Goal: Information Seeking & Learning: Learn about a topic

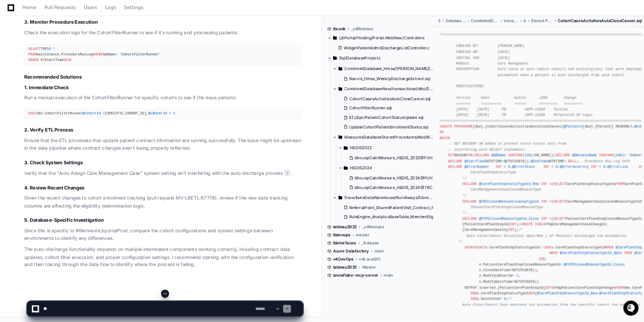
scroll to position [1214, 0]
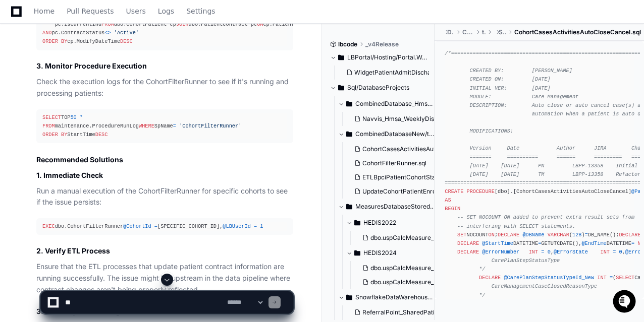
click at [253, 46] on div "SELECT TOP 100 cp.PatientId, cp.CohortId, cp.CohortEnrollmentStatusTypeId, cp.M…" at bounding box center [164, 7] width 245 height 78
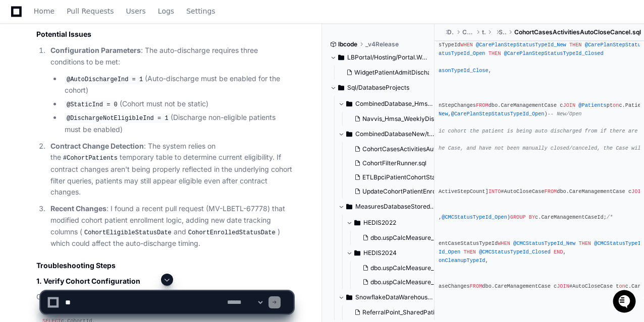
scroll to position [738, 0]
